Goal: Task Accomplishment & Management: Complete application form

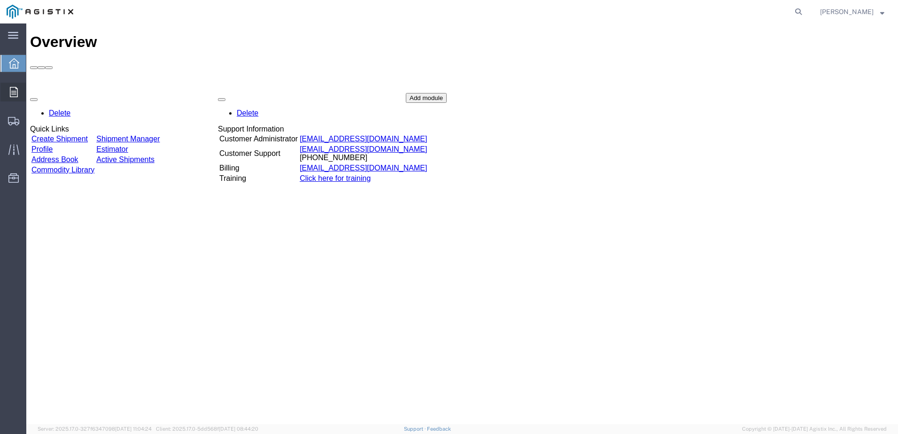
click at [11, 89] on icon at bounding box center [14, 92] width 8 height 10
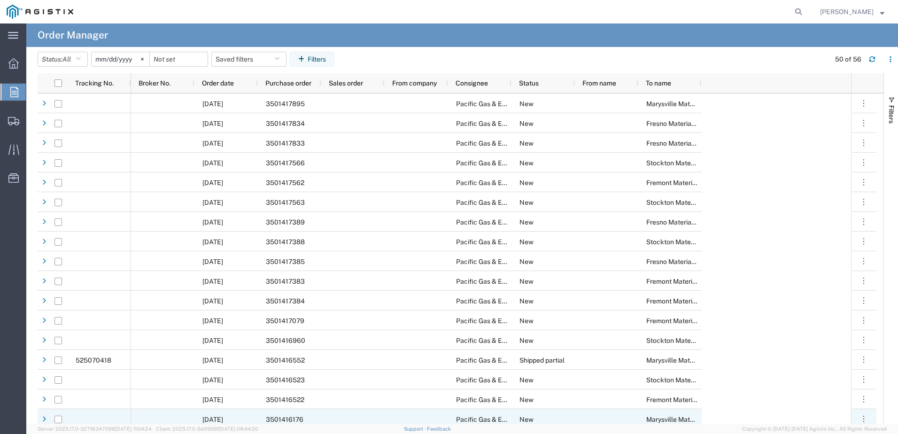
click at [289, 415] on div "3501416176" at bounding box center [289, 419] width 63 height 20
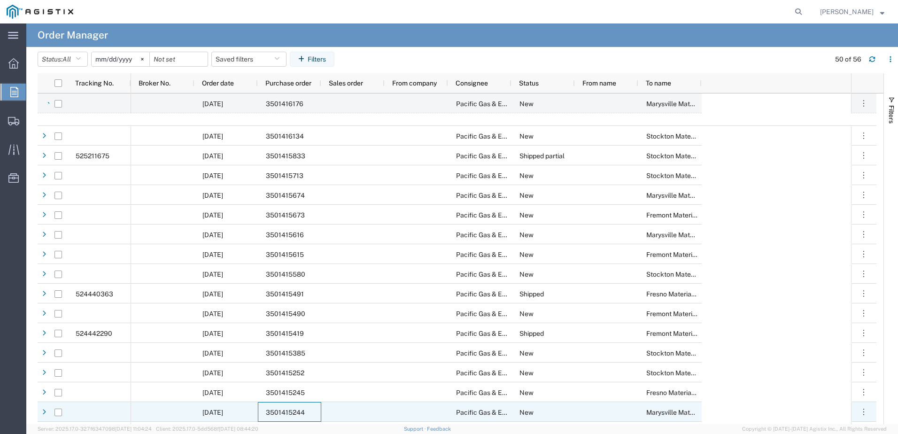
click at [295, 409] on span "3501415244" at bounding box center [285, 413] width 39 height 8
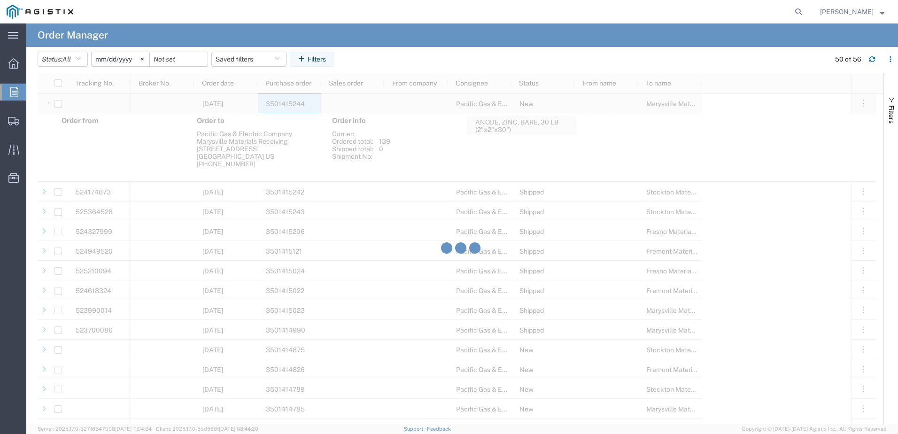
scroll to position [705, 0]
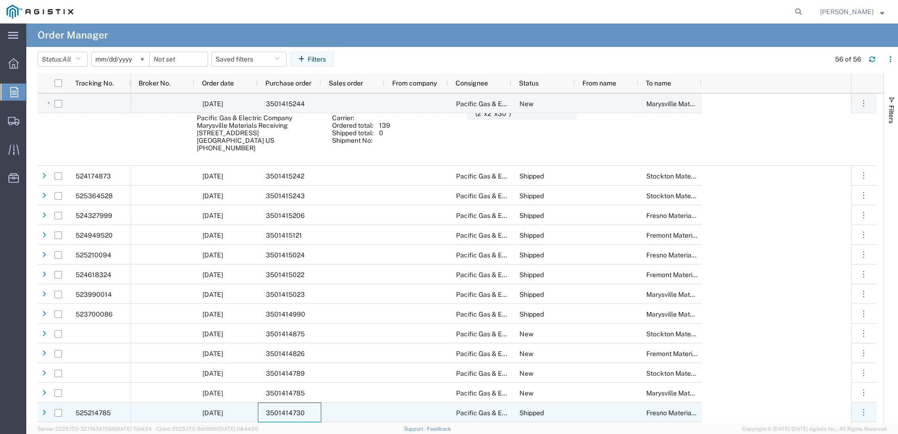
click at [283, 412] on span "3501414730" at bounding box center [285, 413] width 39 height 8
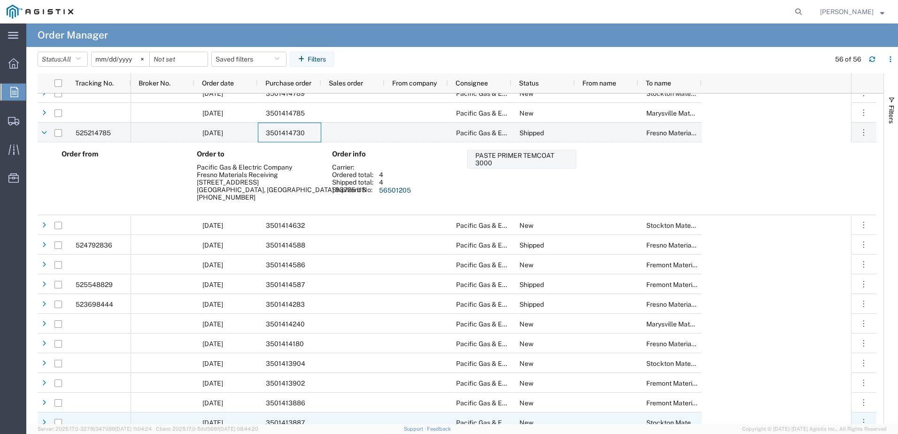
scroll to position [993, 0]
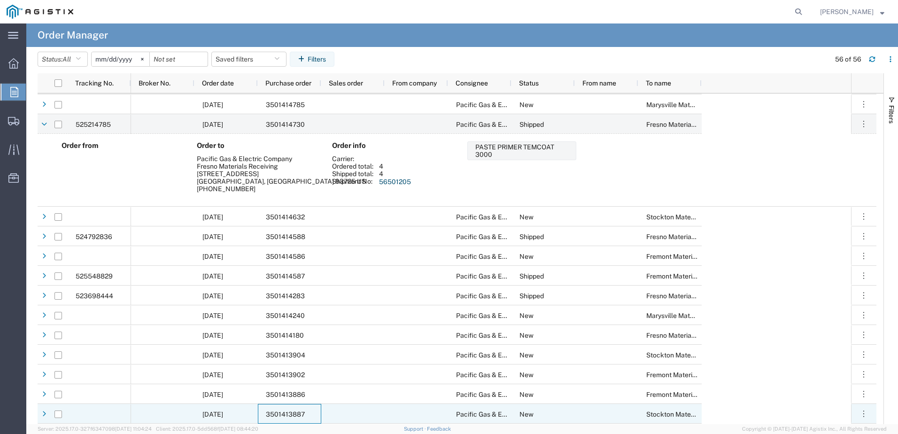
click at [289, 411] on span "3501413887" at bounding box center [285, 415] width 39 height 8
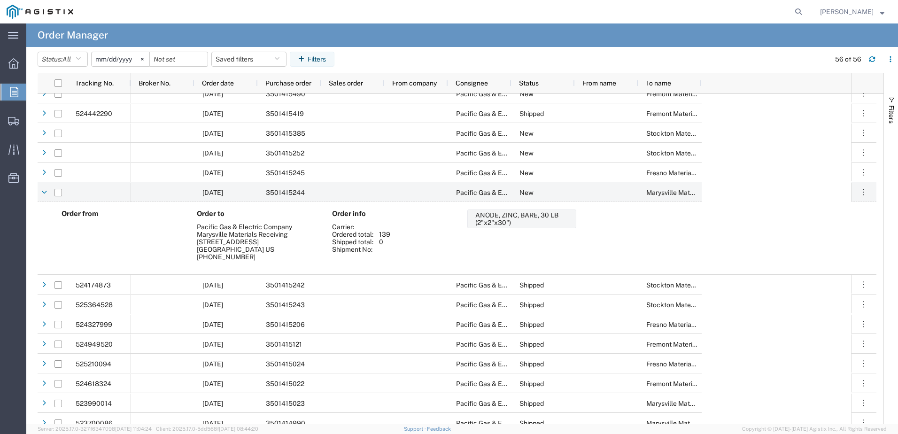
click at [128, 61] on input "[DATE]" at bounding box center [121, 59] width 58 height 14
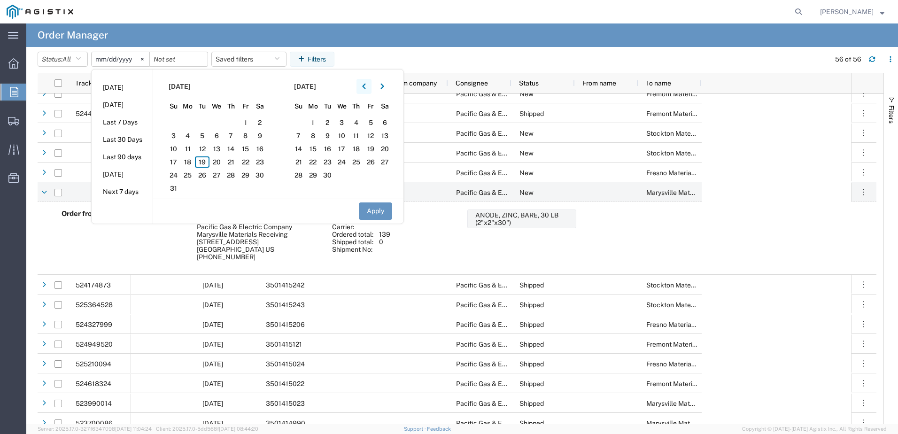
click at [365, 83] on button "button" at bounding box center [364, 86] width 15 height 15
click at [209, 121] on span "1" at bounding box center [202, 122] width 15 height 11
click at [374, 209] on button "Apply" at bounding box center [375, 210] width 33 height 17
type input "[DATE]"
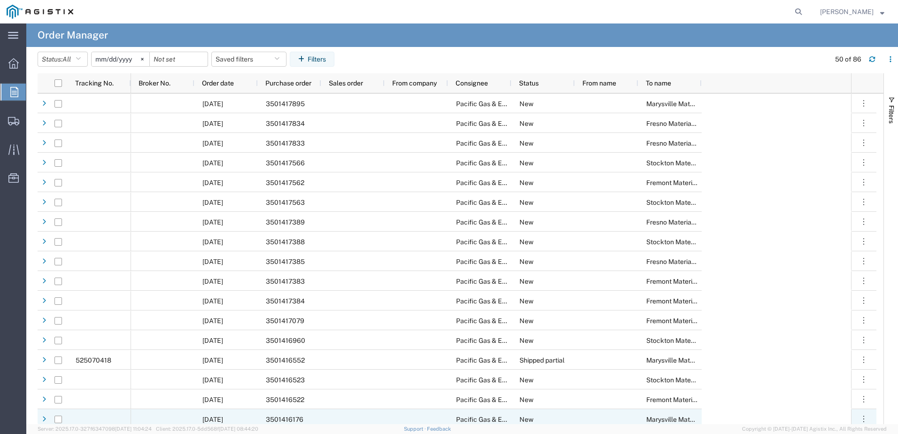
click at [282, 416] on span "3501416176" at bounding box center [285, 420] width 38 height 8
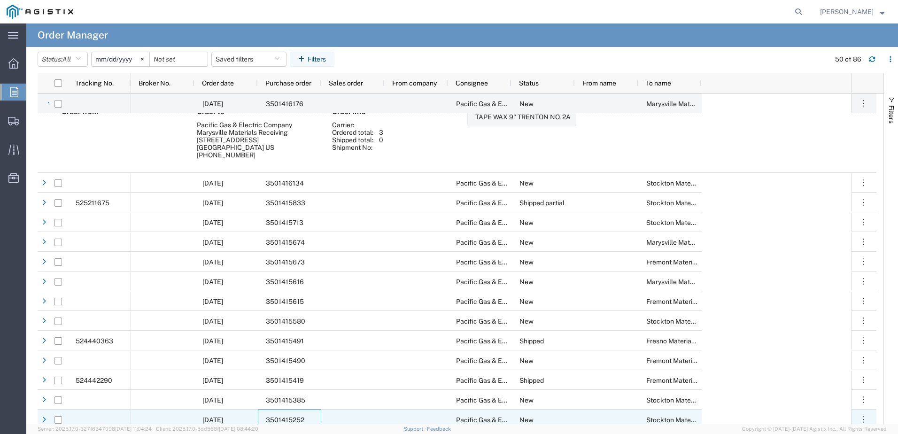
click at [288, 415] on div "3501415252" at bounding box center [289, 420] width 63 height 20
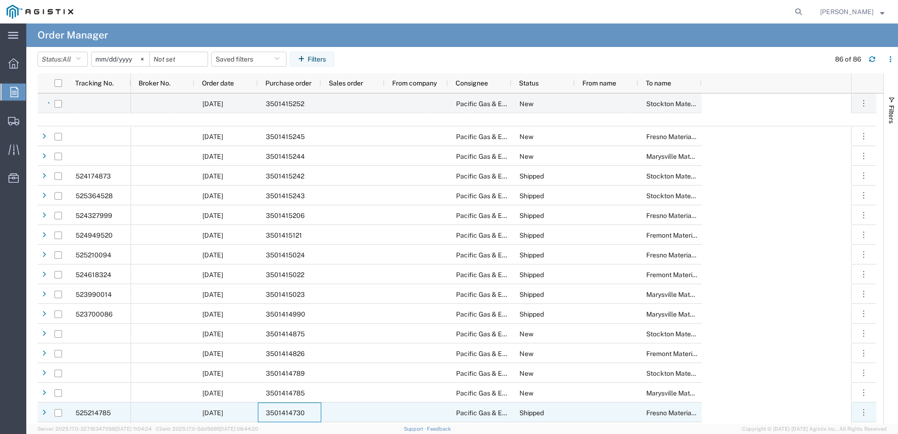
click at [278, 406] on div "3501414730" at bounding box center [289, 413] width 63 height 20
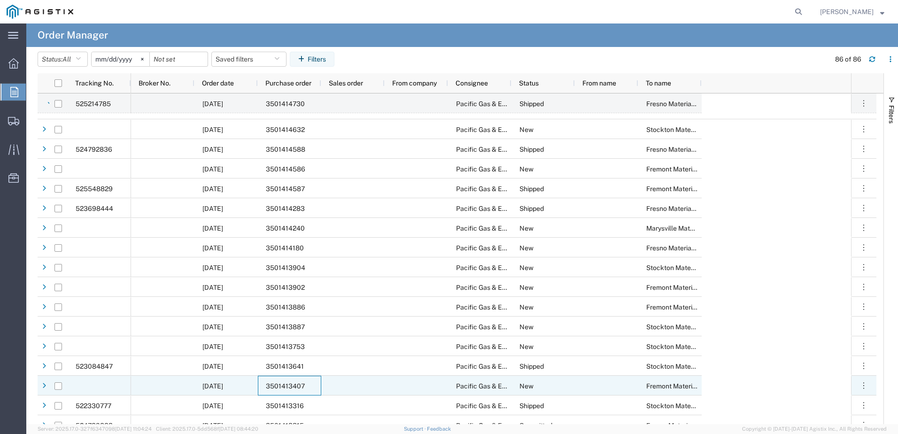
click at [273, 383] on span "3501413407" at bounding box center [285, 386] width 39 height 8
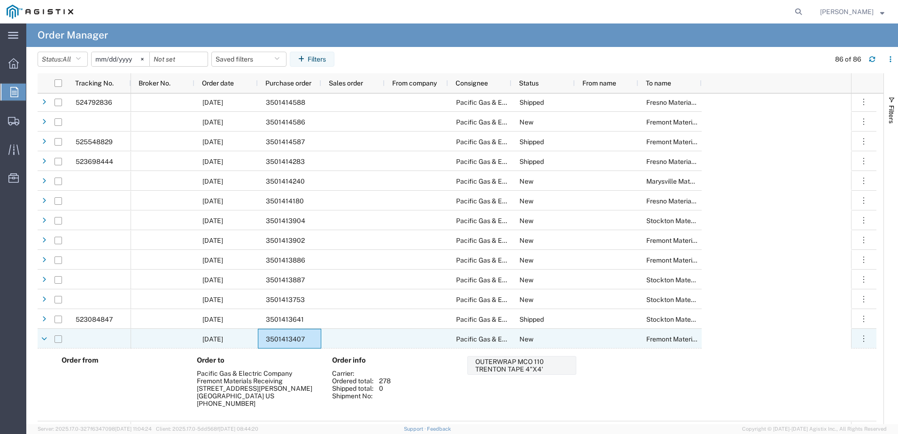
click at [58, 339] on input "Press Space to toggle row selection (unchecked)" at bounding box center [58, 339] width 8 height 8
checkbox input "true"
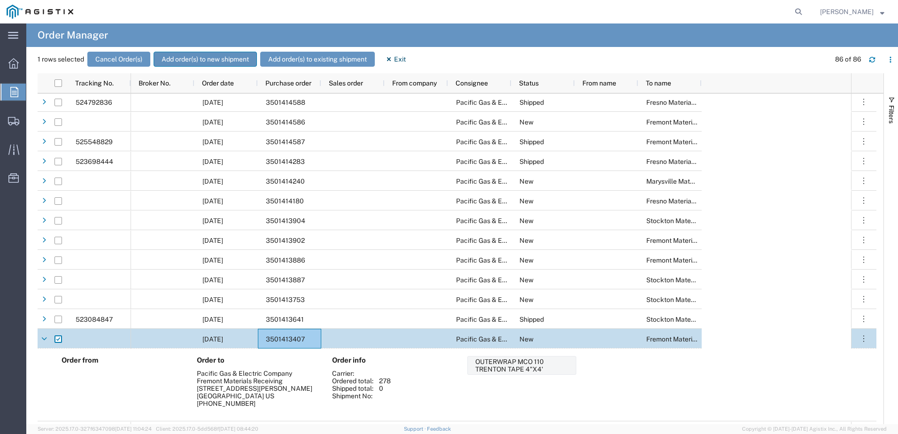
click at [196, 59] on button "Add order(s) to new shipment" at bounding box center [205, 59] width 103 height 15
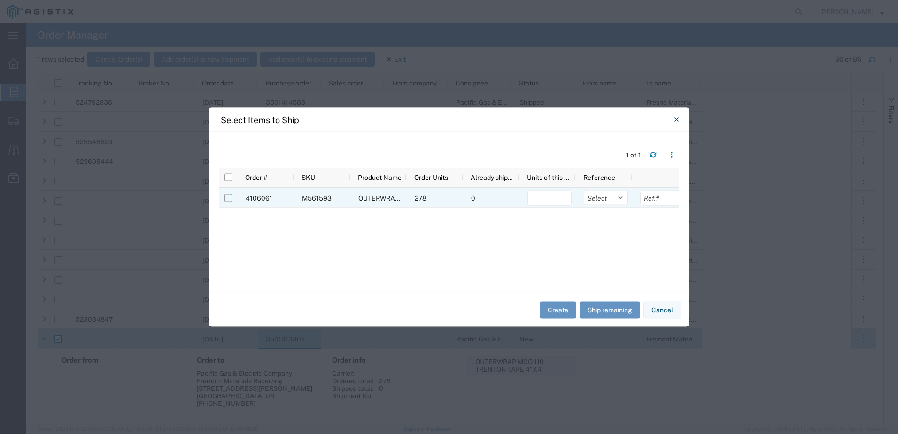
click at [231, 199] on input "Press Space to toggle row selection (unchecked)" at bounding box center [229, 198] width 8 height 8
checkbox input "true"
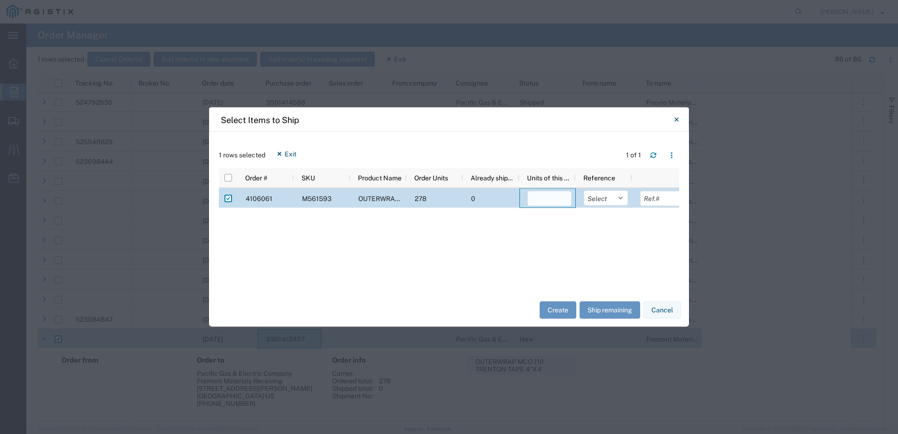
click at [545, 198] on input "number" at bounding box center [550, 198] width 44 height 15
type input "1"
click at [616, 199] on select "Select Purchase Order Delivery Number" at bounding box center [606, 198] width 44 height 15
select select "PURCHORD"
click at [584, 191] on select "Select Purchase Order Delivery Number" at bounding box center [606, 198] width 44 height 15
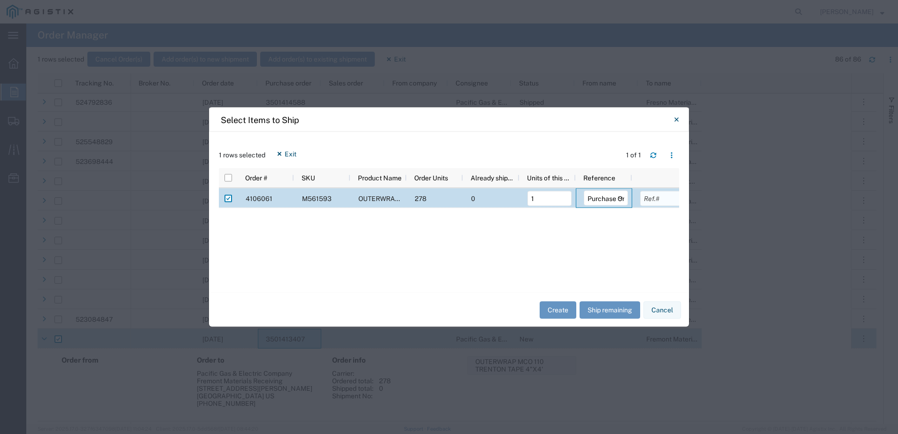
click at [651, 200] on input "text" at bounding box center [662, 198] width 44 height 15
type input "3501413407"
click at [548, 308] on button "Create" at bounding box center [558, 309] width 37 height 17
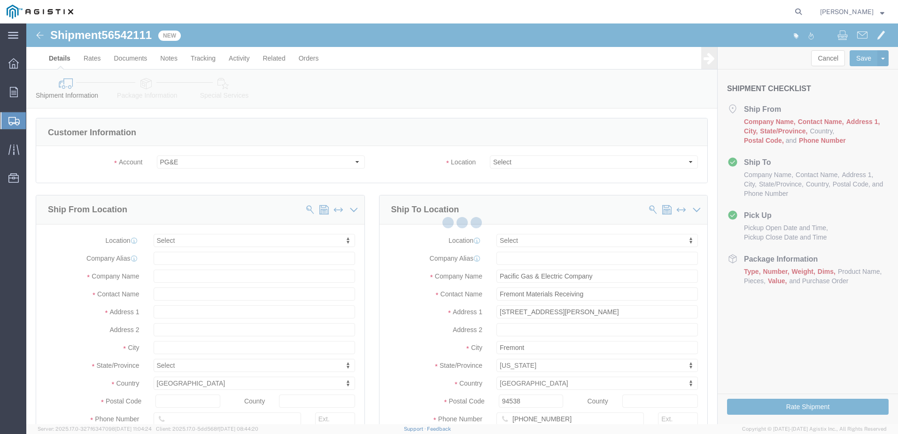
select select
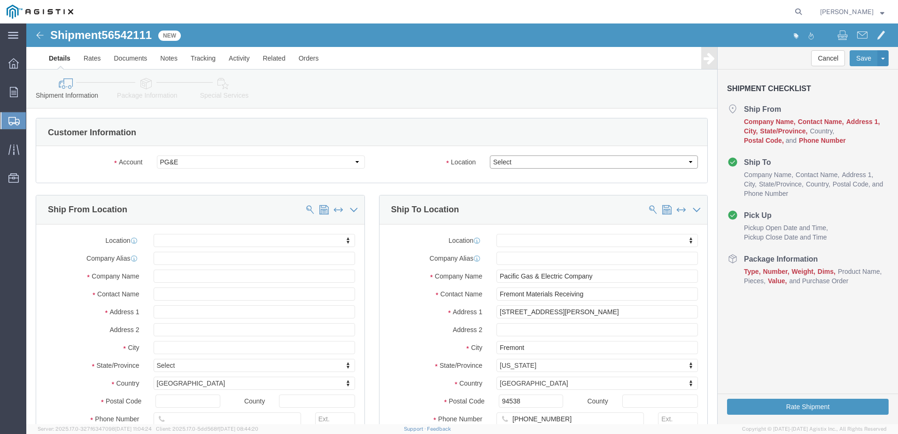
click select "Select All Others [GEOGRAPHIC_DATA] [GEOGRAPHIC_DATA] [GEOGRAPHIC_DATA] [GEOGRA…"
select select "19740"
click select "Select All Others [GEOGRAPHIC_DATA] [GEOGRAPHIC_DATA] [GEOGRAPHIC_DATA] [GEOGRA…"
click input "text"
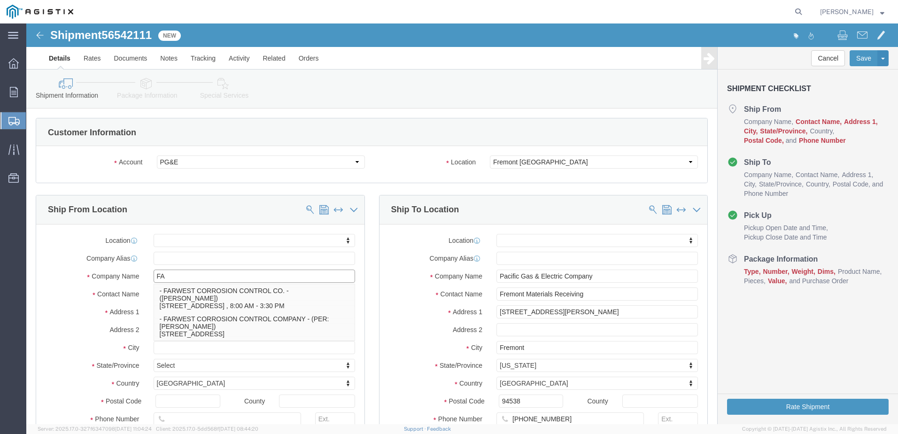
type input "FAR"
click p "- FARWEST CORROSION CONTROL CO. - ([PERSON_NAME]) [STREET_ADDRESS] , 8:00 AM - …"
select select "CA"
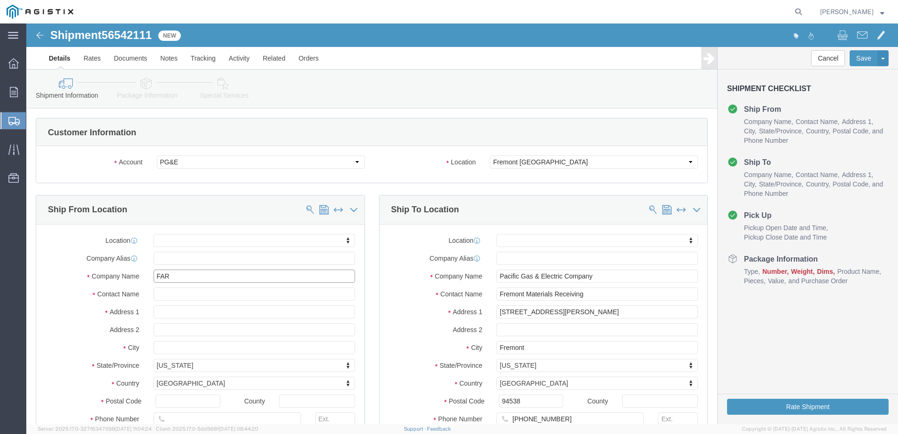
type input "FARWEST CORROSION CONTROL CO."
drag, startPoint x: 171, startPoint y: 272, endPoint x: 129, endPoint y: 272, distance: 41.8
click input "text"
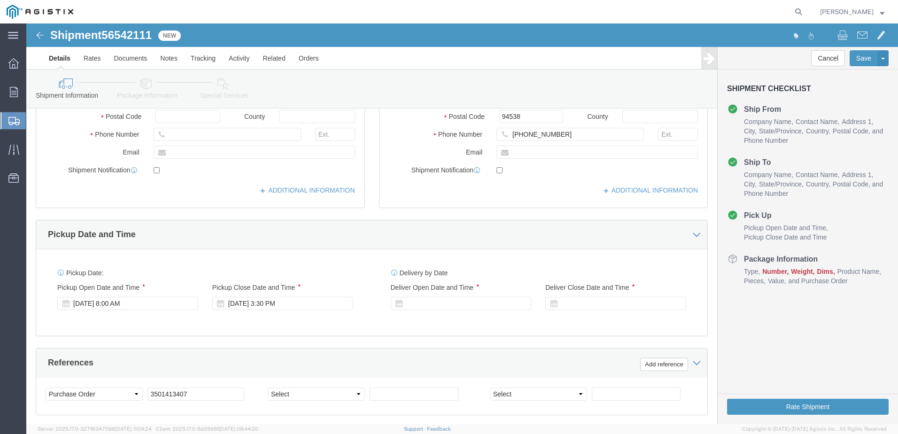
scroll to position [329, 0]
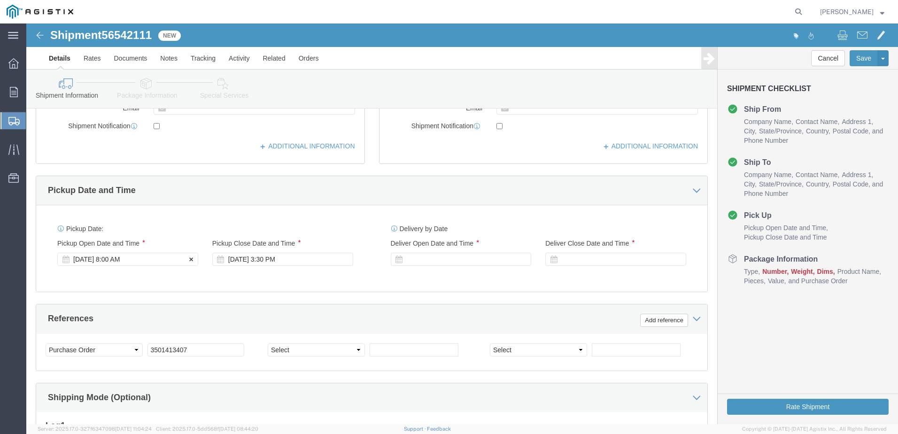
type input "[PERSON_NAME]"
click div "[DATE] 8:00 AM"
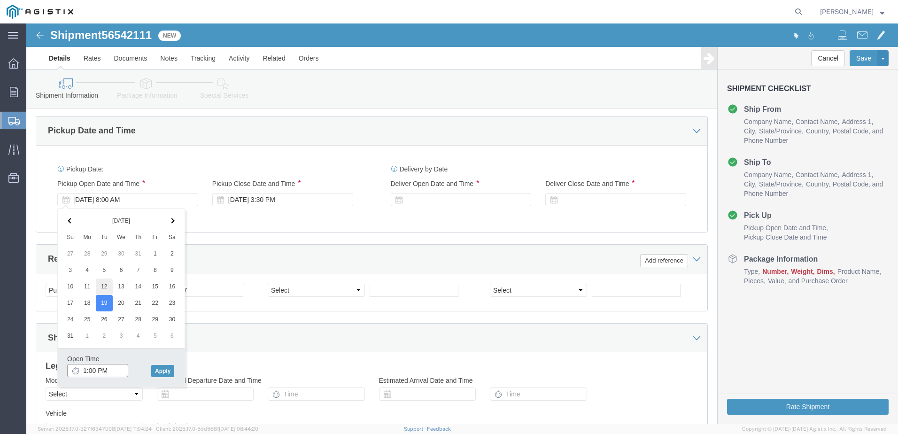
scroll to position [435, 0]
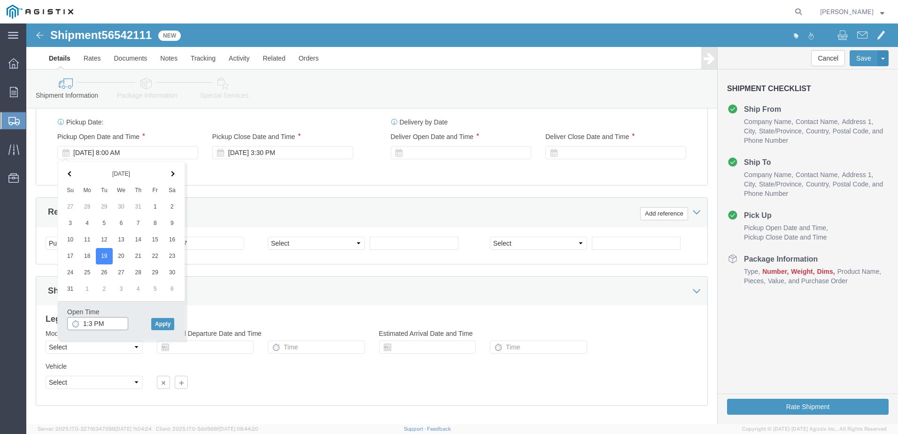
type input "1:30 PM"
click button "Apply"
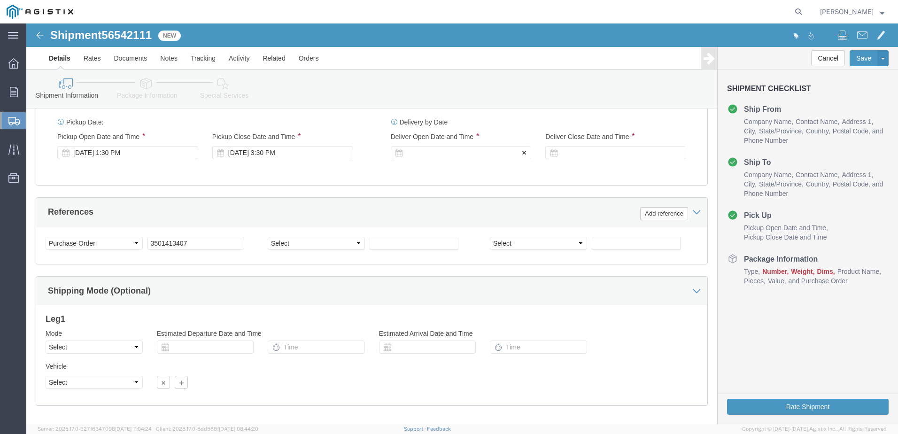
click div
click input "3:00 PM"
click input "8:00 PM"
type input "8:00 AM"
click button "Apply"
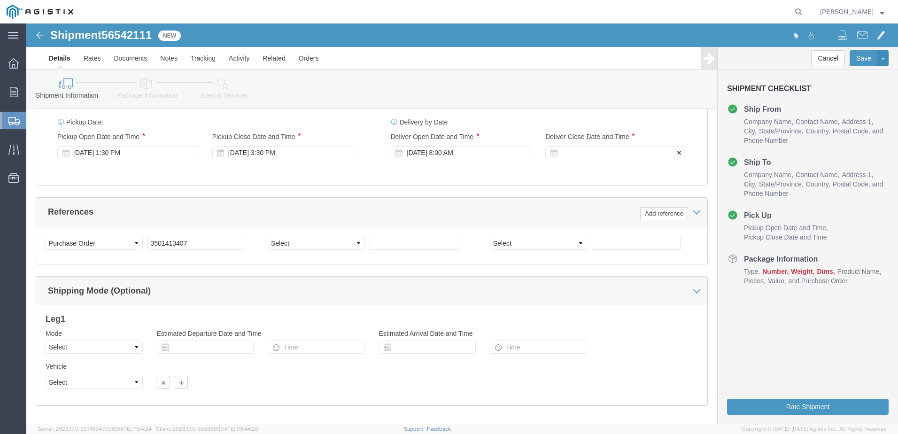
click div
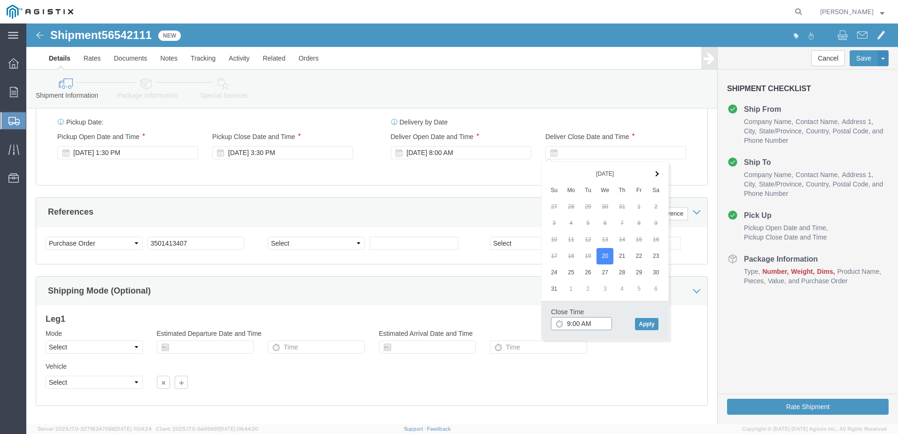
click input "9:00 AM"
click input "3:00 AM"
type input "3:00 PM"
click button "Apply"
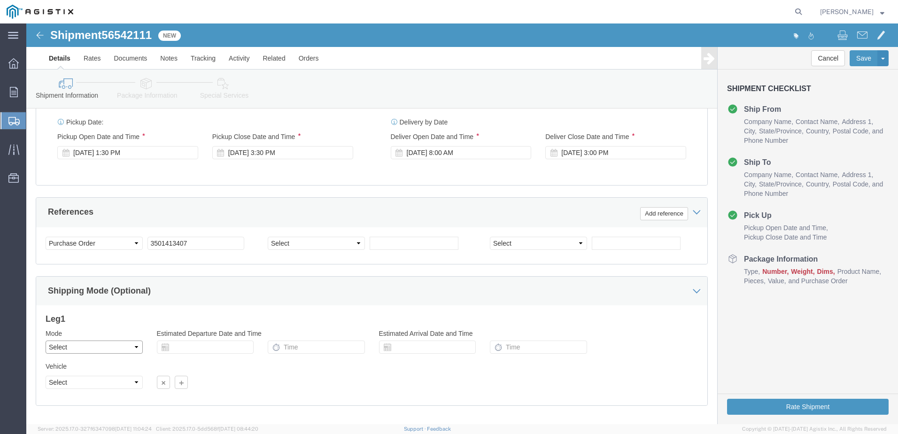
click select "Select Air Less than Truckload Multi-Leg Ocean Freight Rail Small Parcel Truckl…"
select select "LTL"
click select "Select Air Less than Truckload Multi-Leg Ocean Freight Rail Small Parcel Truckl…"
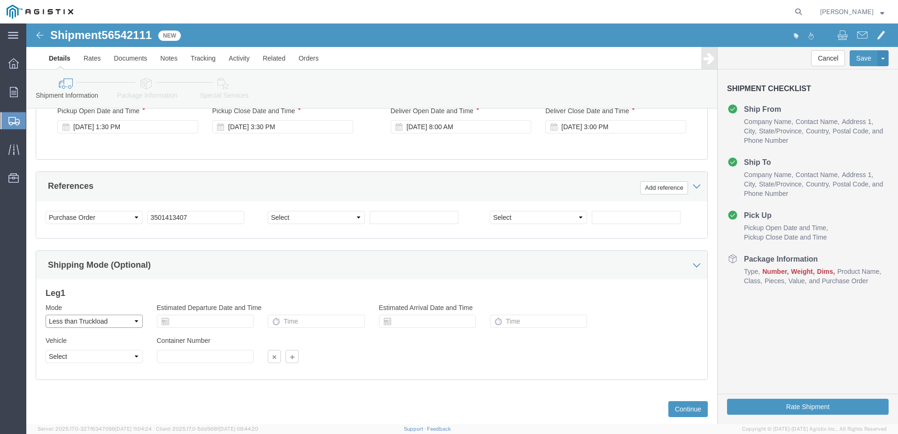
scroll to position [483, 0]
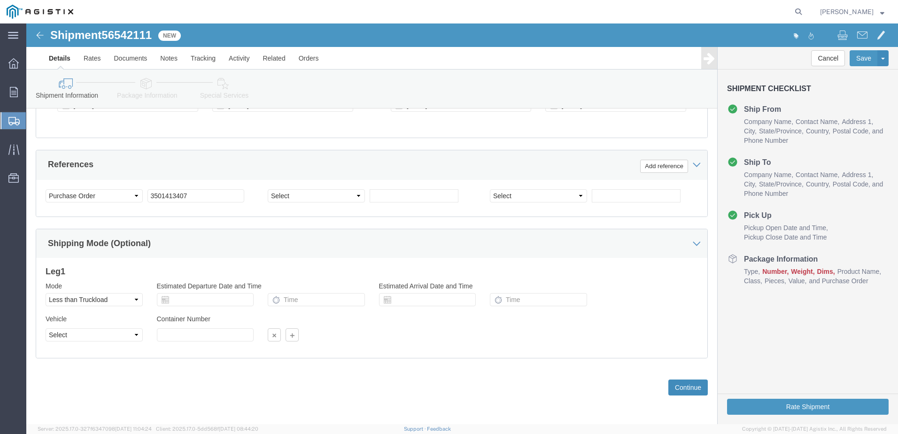
click button "Continue"
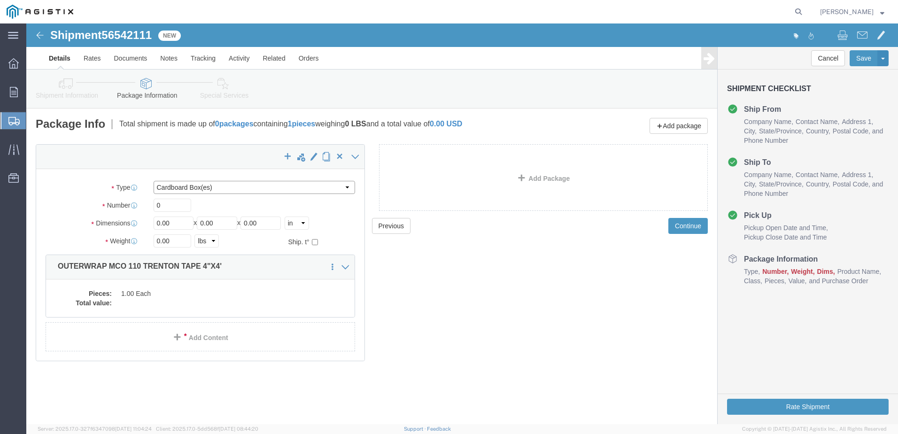
click select "Select Bulk Bundle(s) Cardboard Box(es) Carton(s) Crate(s) Drum(s) (Fiberboard)…"
select select "PSNS"
click select "Select Bulk Bundle(s) Cardboard Box(es) Carton(s) Crate(s) Drum(s) (Fiberboard)…"
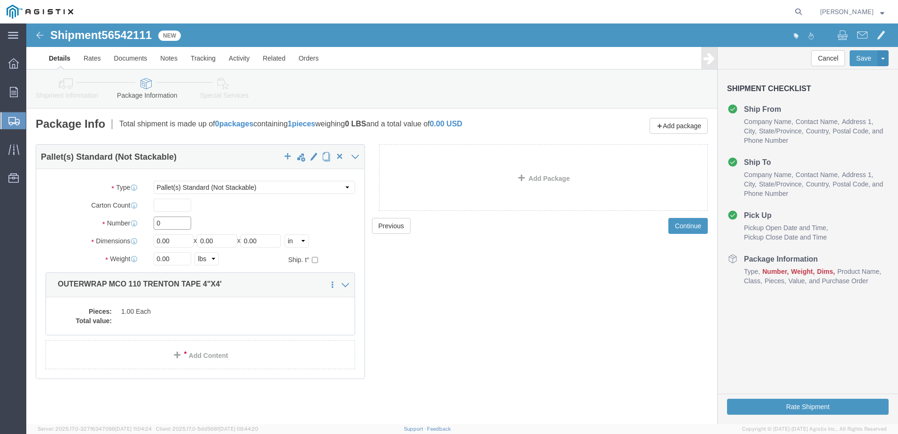
click input "0"
type input "1"
drag, startPoint x: 147, startPoint y: 216, endPoint x: 126, endPoint y: 218, distance: 20.8
click div "Length 0.00 x Width 0.00 x Height 0.00 Select cm ft in"
type input "7"
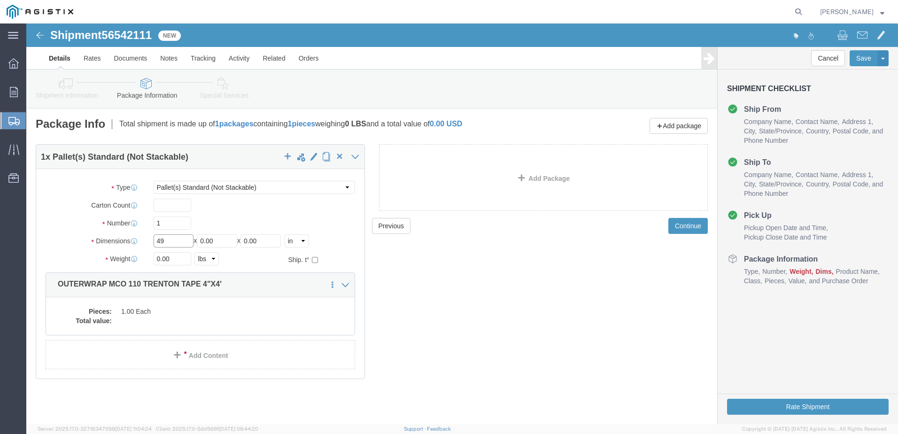
type input "49"
type input "46"
type input "28"
drag, startPoint x: 144, startPoint y: 231, endPoint x: 126, endPoint y: 236, distance: 18.5
click div "0.00 Select kgs lbs"
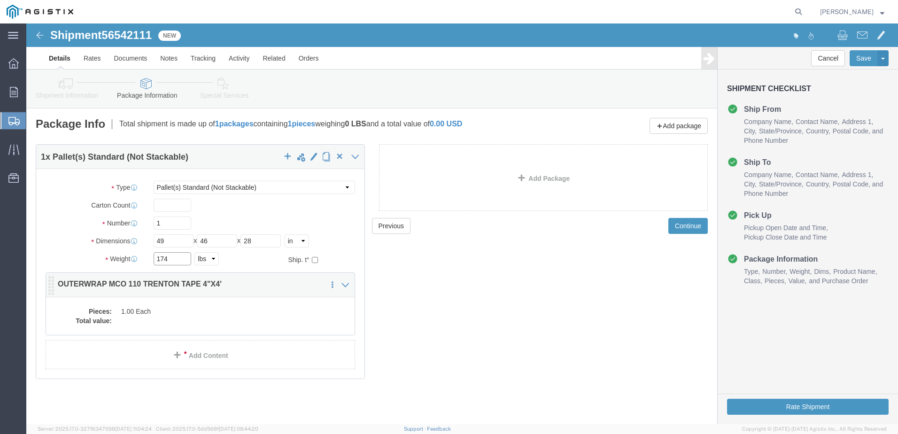
type input "174"
click dd "1.00 Each"
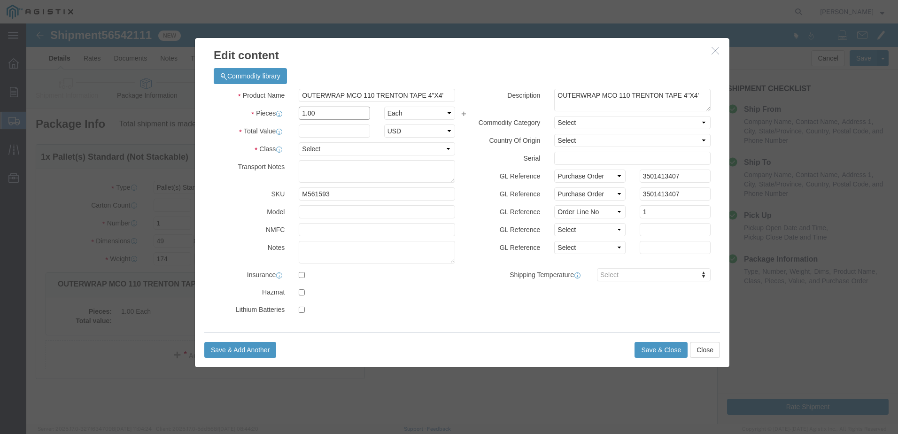
drag, startPoint x: 291, startPoint y: 90, endPoint x: 274, endPoint y: 89, distance: 17.4
click input "1.00"
type input "278"
click input "text"
type input "13,900"
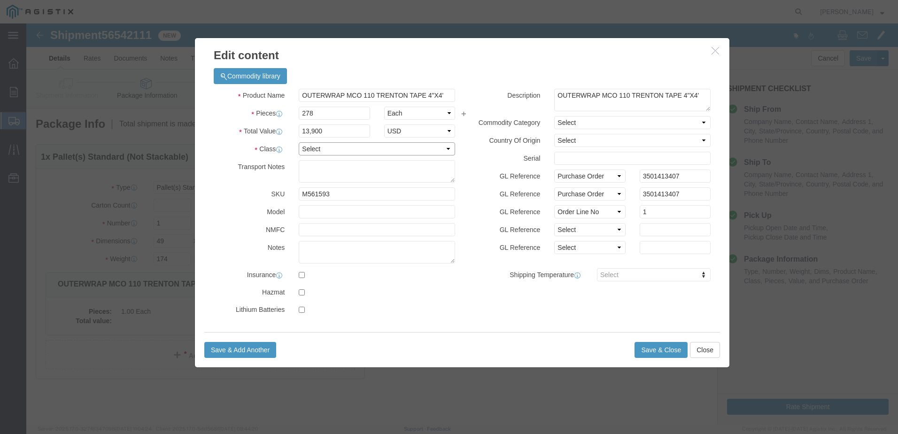
click select "Select 50 55 60 65 70 85 92.5 100 125 175 250 300 400"
select select "65"
click select "Select 50 55 60 65 70 85 92.5 100 125 175 250 300 400"
click button "Save & Close"
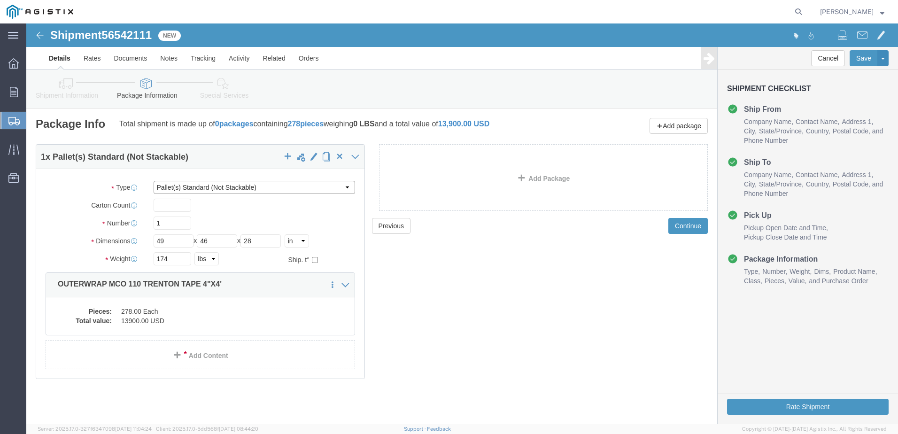
click select "Select Bulk Bundle(s) Cardboard Box(es) Carton(s) Crate(s) Drum(s) (Fiberboard)…"
click div "Previous Continue"
click dd "13900.00 USD"
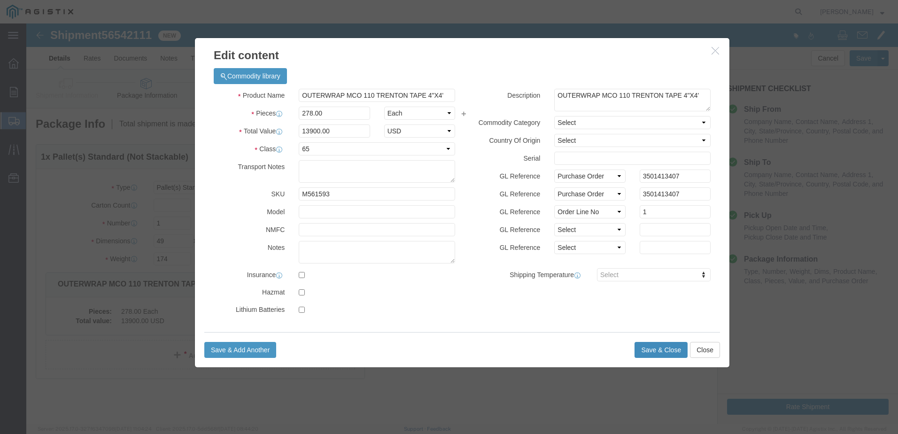
click button "Save & Close"
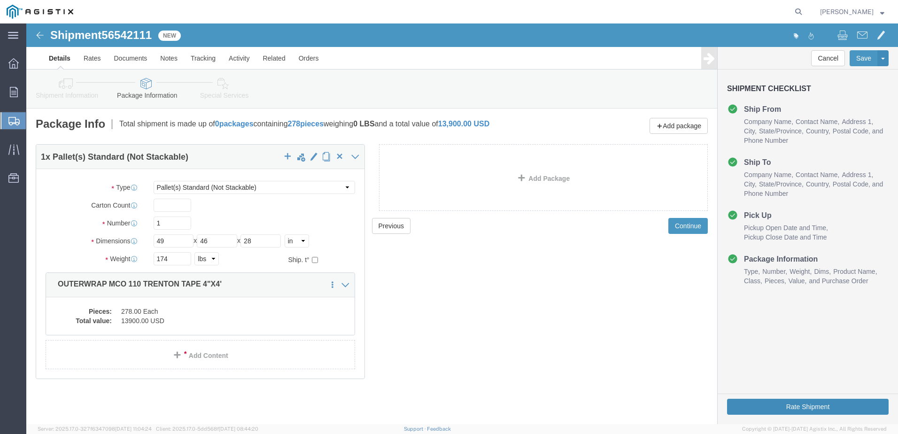
click button "Rate Shipment"
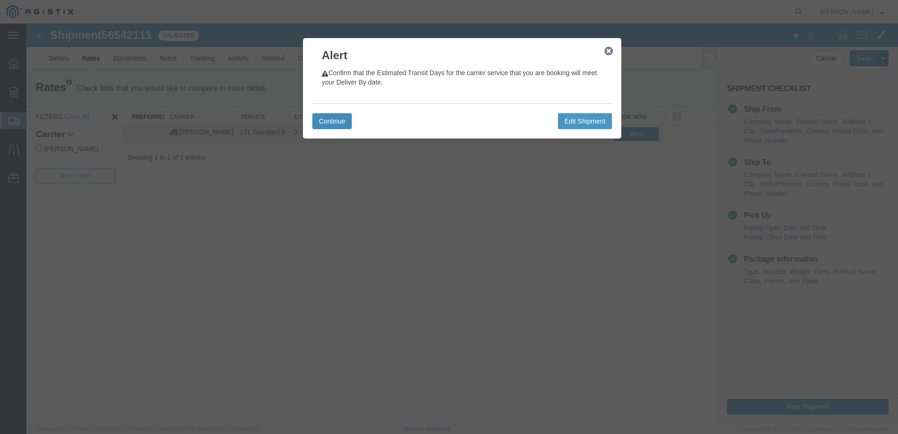
click at [331, 120] on button "Continue" at bounding box center [331, 121] width 39 height 16
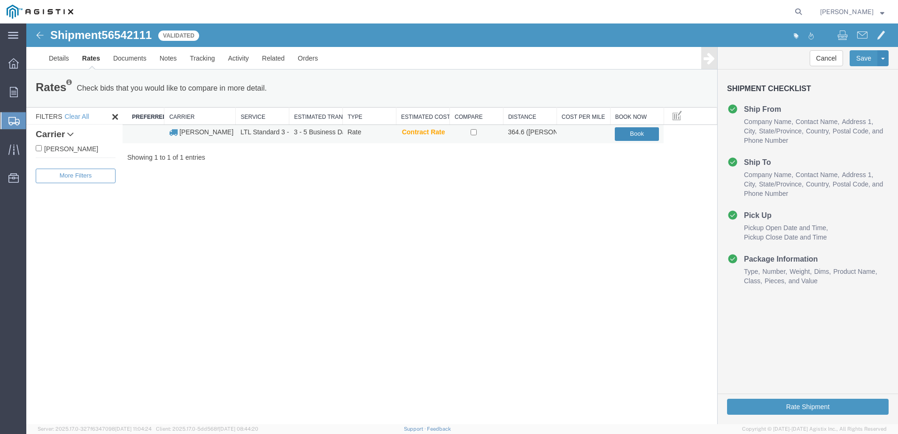
click at [629, 135] on button "Book" at bounding box center [637, 134] width 44 height 14
